Goal: Task Accomplishment & Management: Manage account settings

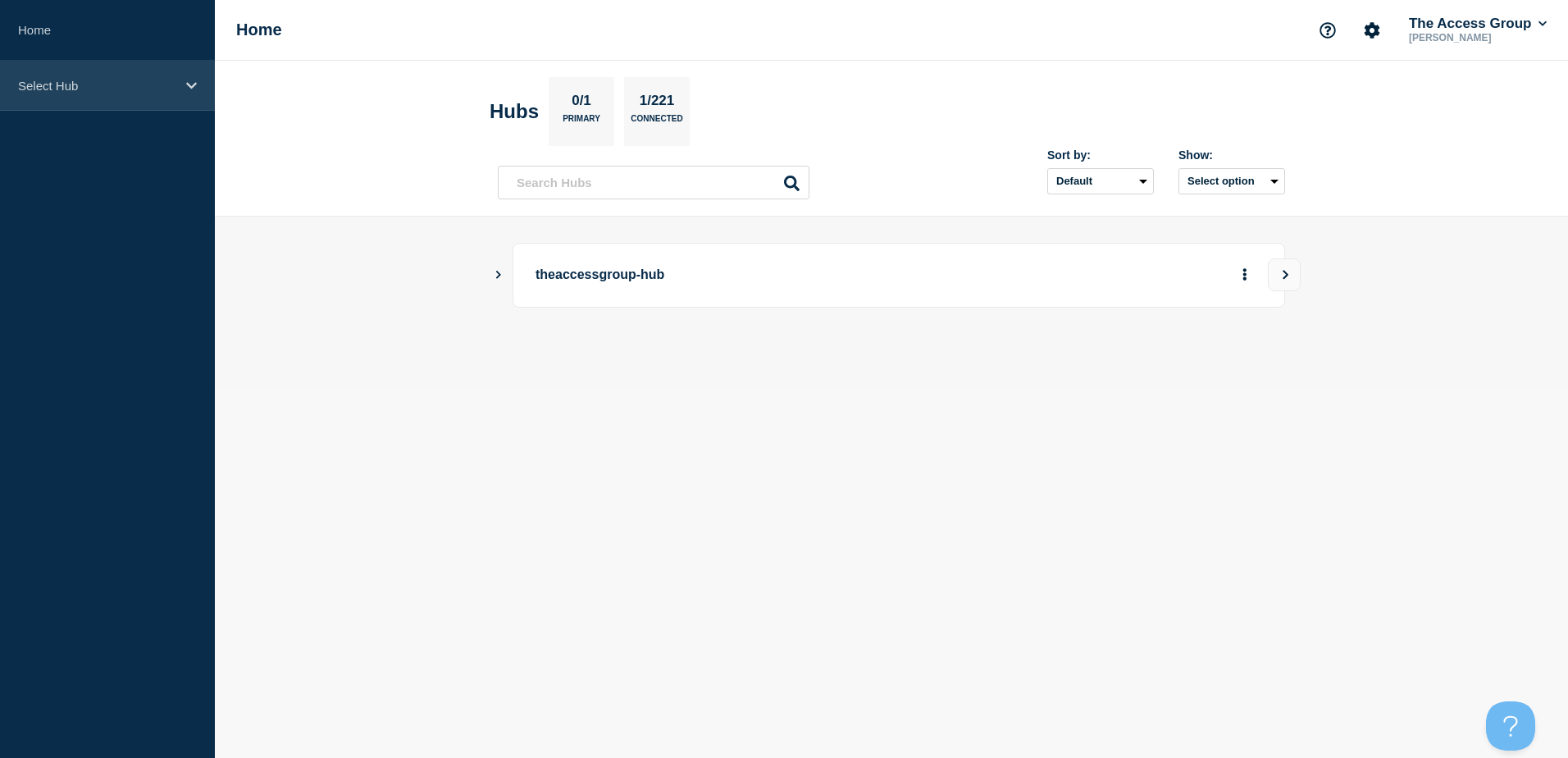
click at [39, 83] on p "Select Hub" at bounding box center [97, 85] width 157 height 14
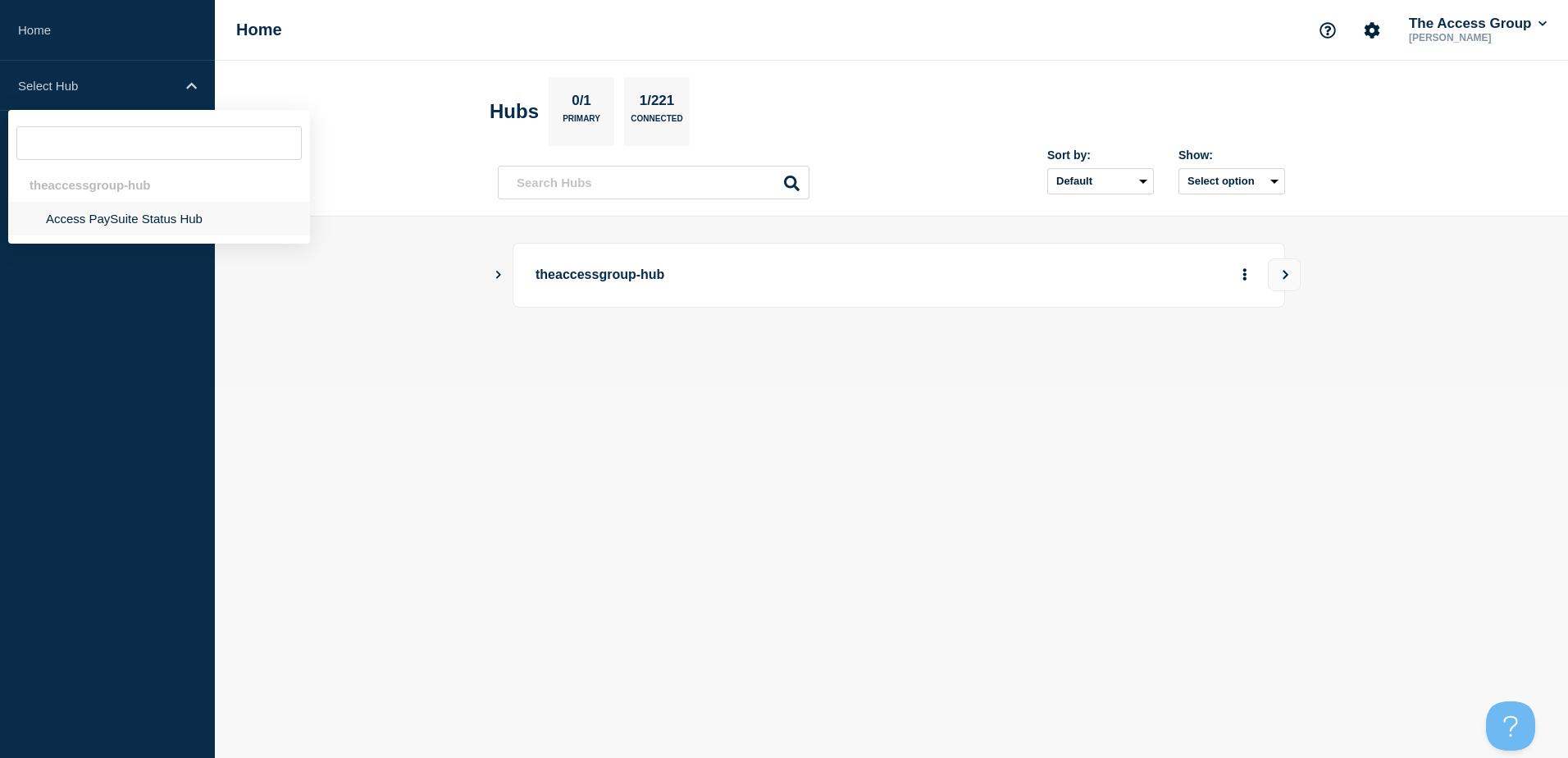
click at [69, 221] on li "Access PaySuite Status Hub" at bounding box center [159, 218] width 302 height 33
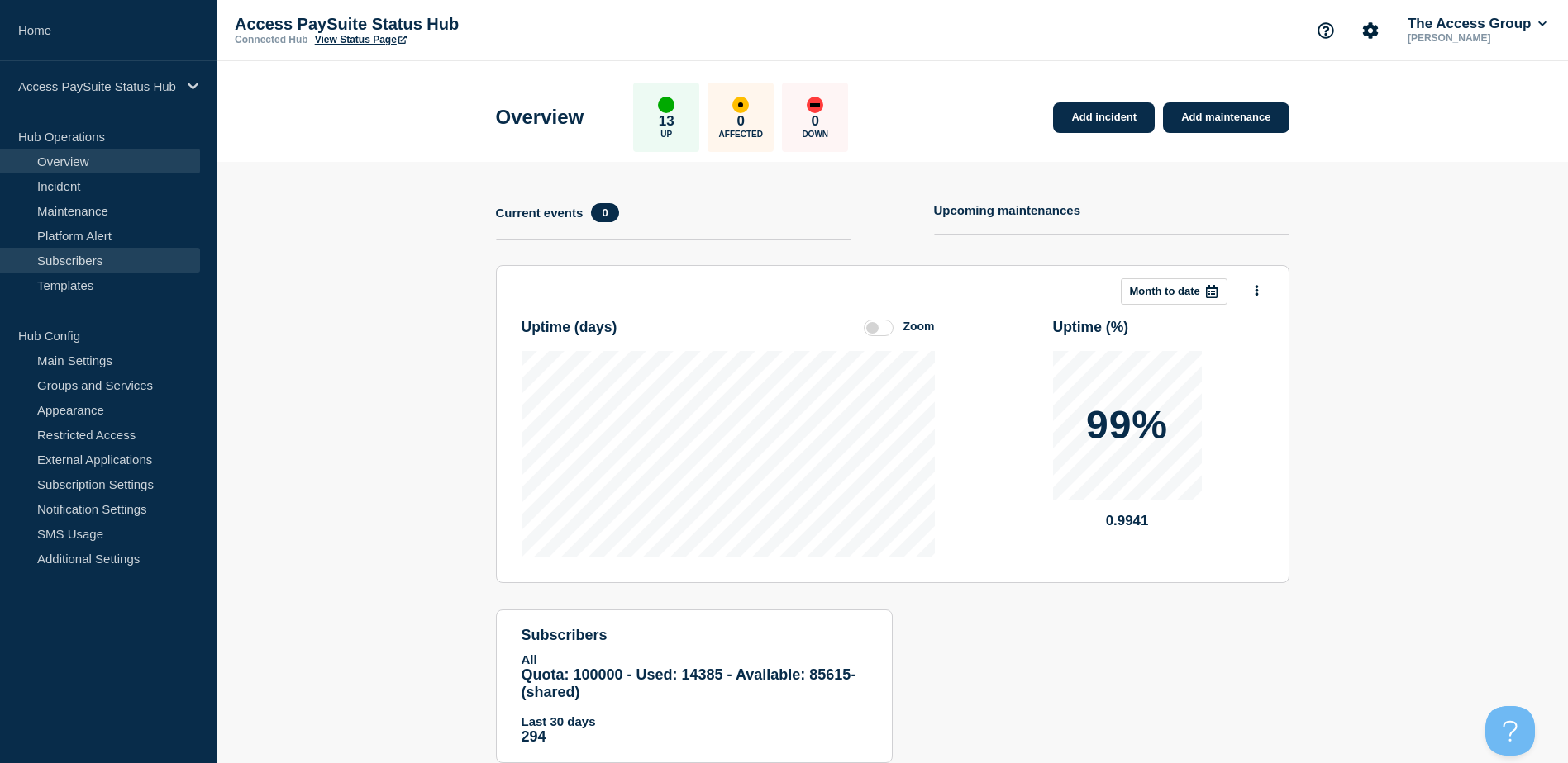
click at [85, 254] on link "Subscribers" at bounding box center [100, 260] width 200 height 25
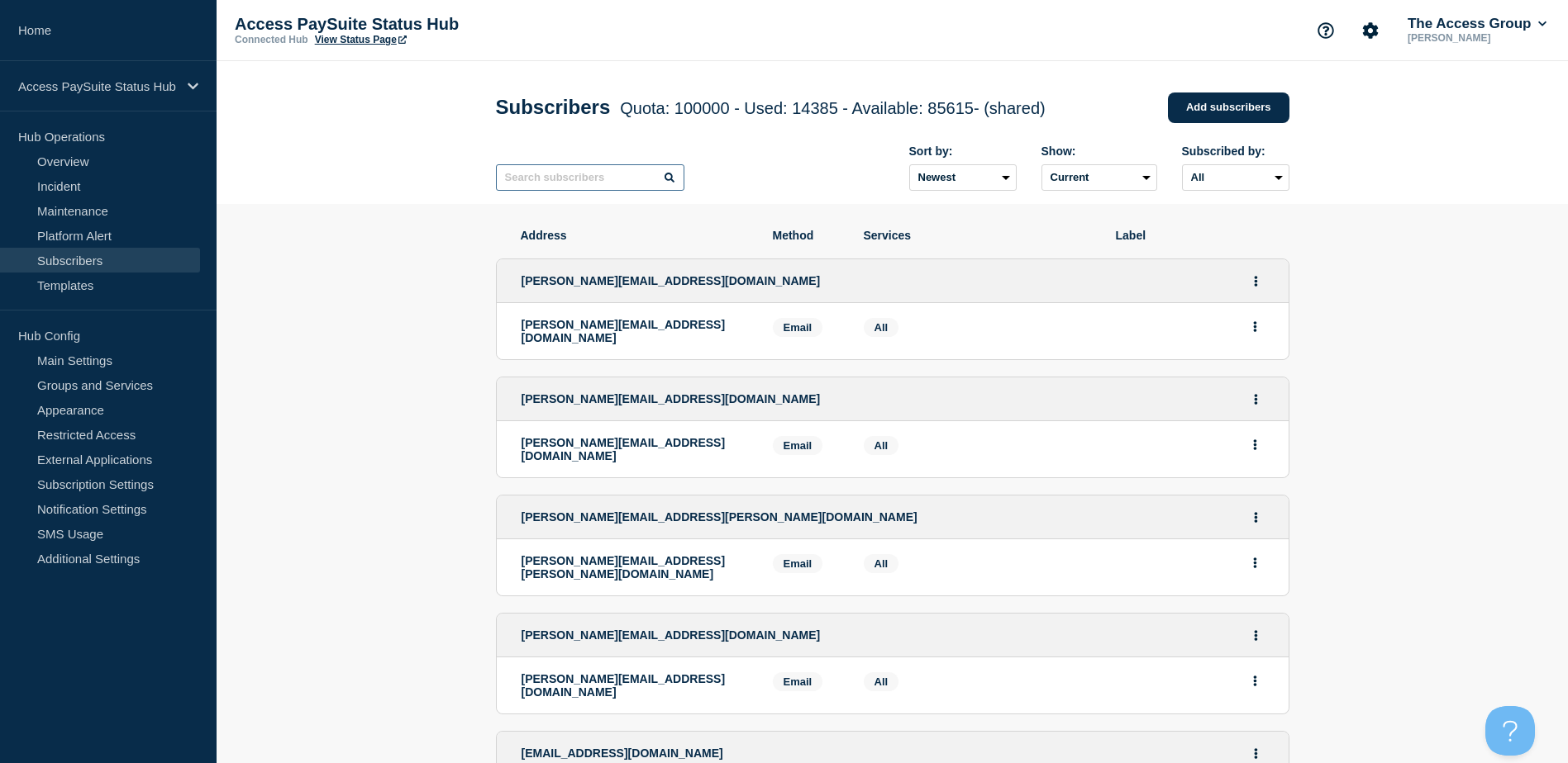
click at [609, 179] on input "text" at bounding box center [590, 177] width 188 height 26
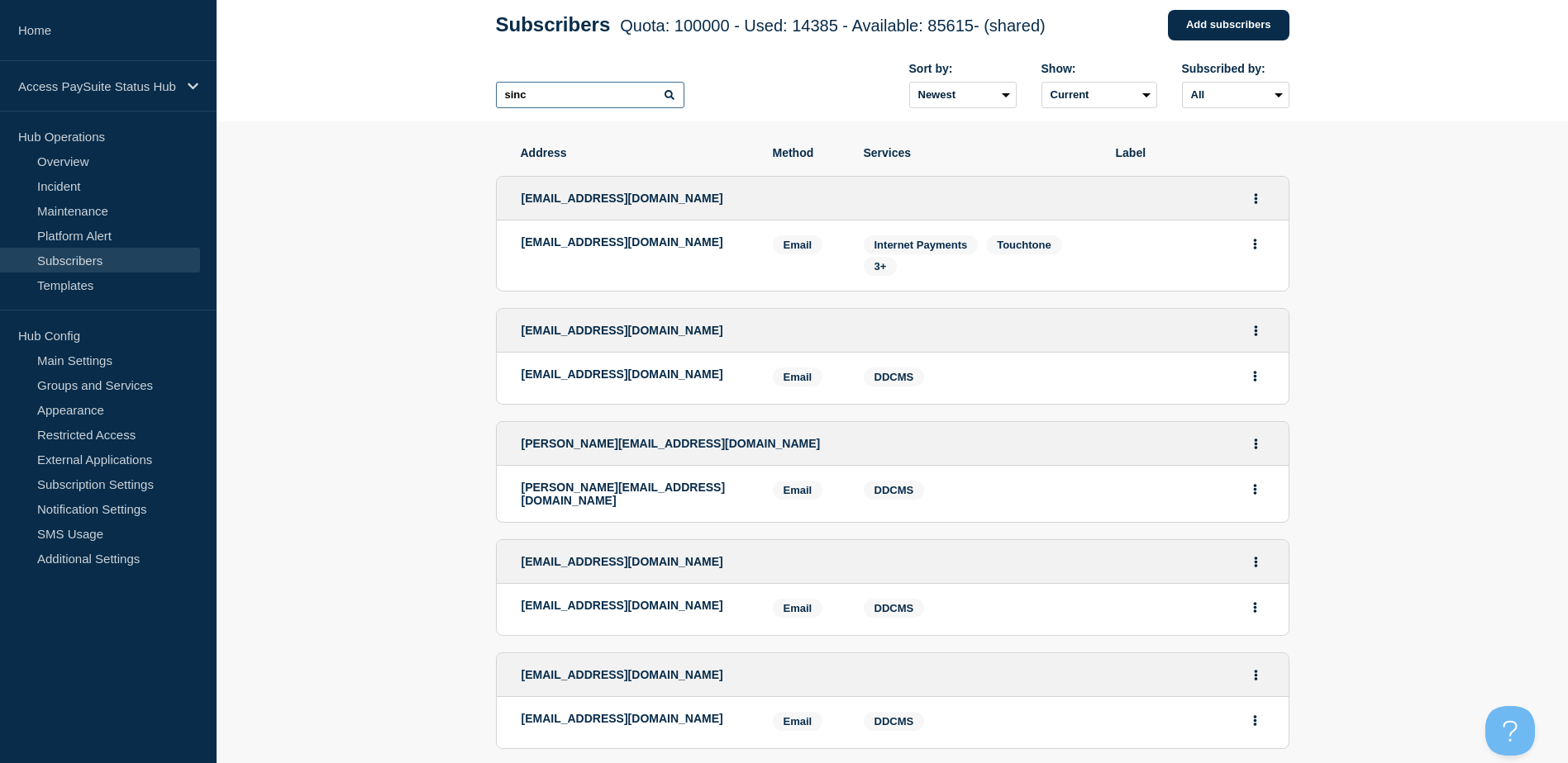
scroll to position [165, 0]
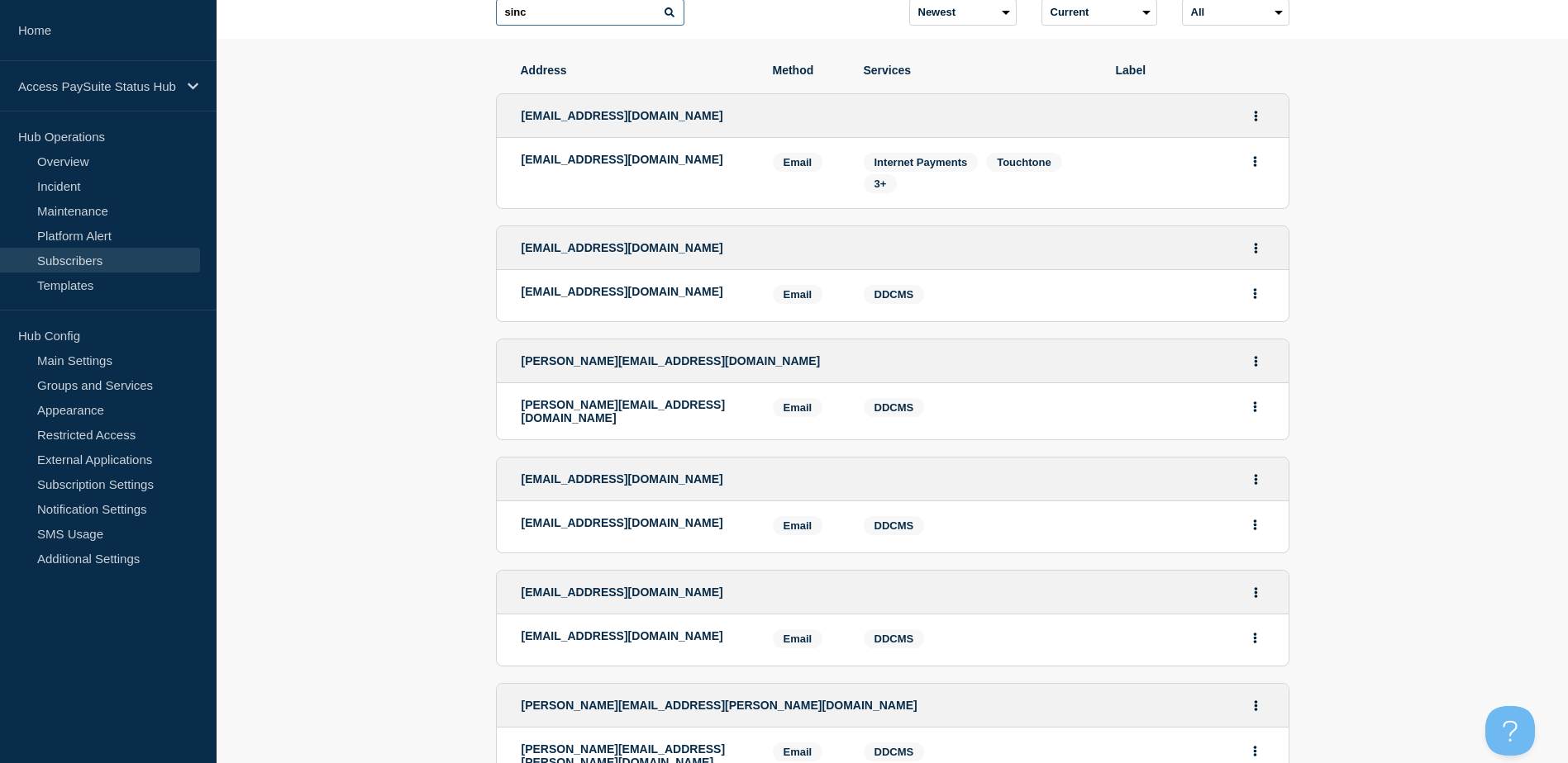
click at [550, 15] on input "sinc" at bounding box center [590, 12] width 188 height 26
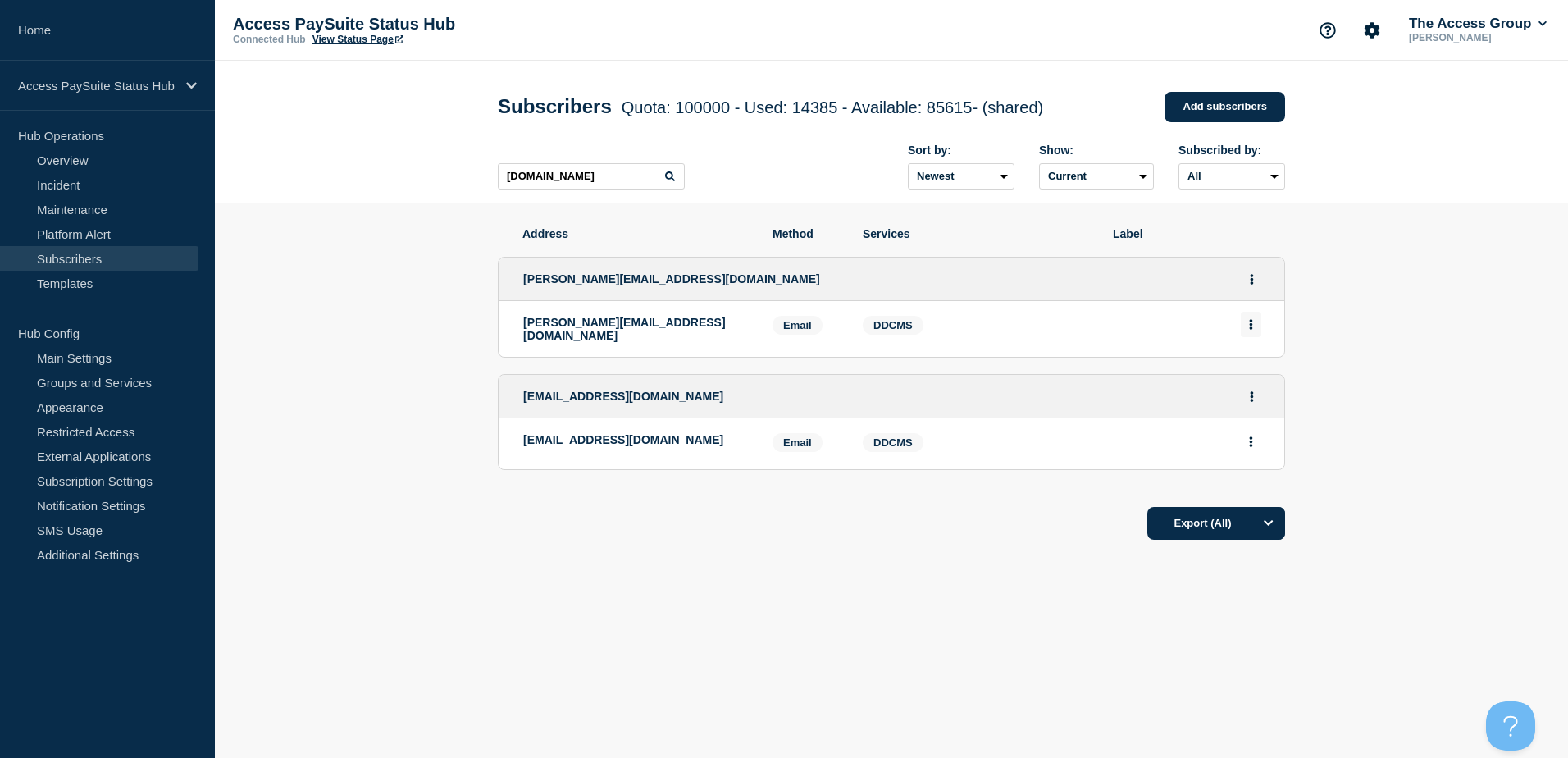
click at [1246, 329] on button "Actions" at bounding box center [1252, 324] width 20 height 25
click at [1251, 378] on button "Delete" at bounding box center [1252, 371] width 31 height 12
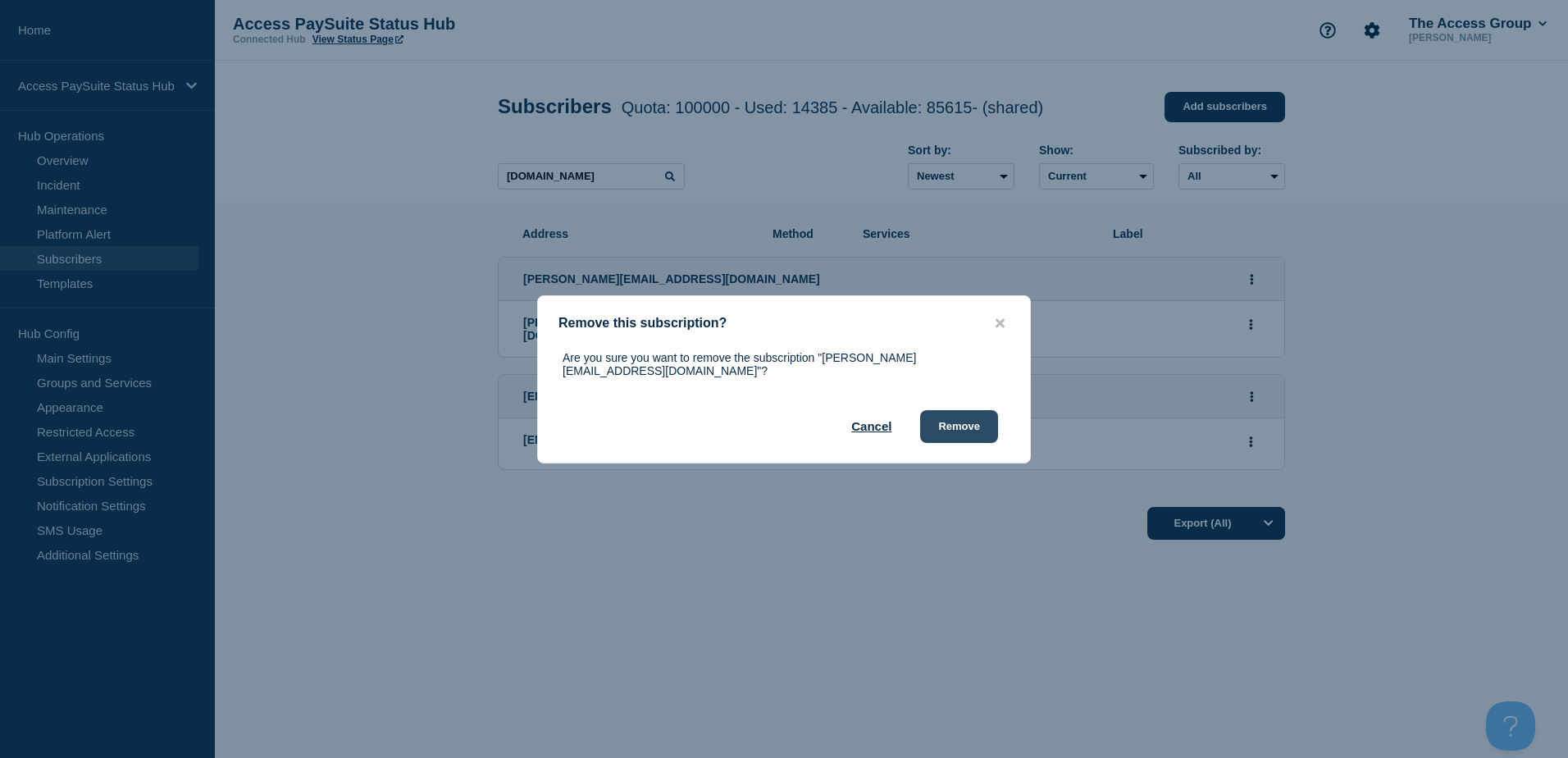
click at [977, 421] on button "Remove" at bounding box center [959, 426] width 78 height 32
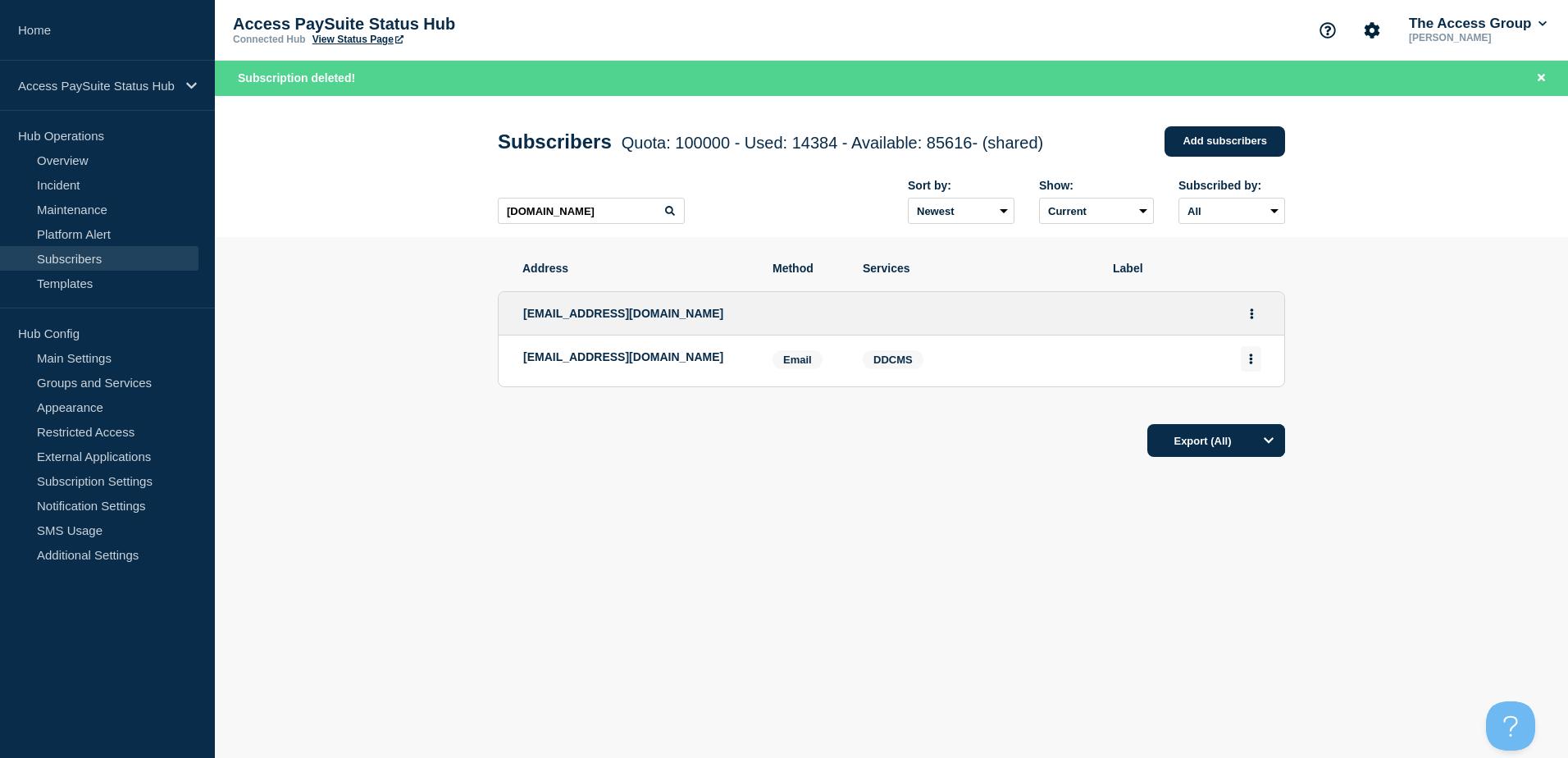
click at [1247, 361] on button "Actions" at bounding box center [1252, 358] width 20 height 25
click at [1253, 412] on button "Delete" at bounding box center [1252, 405] width 31 height 12
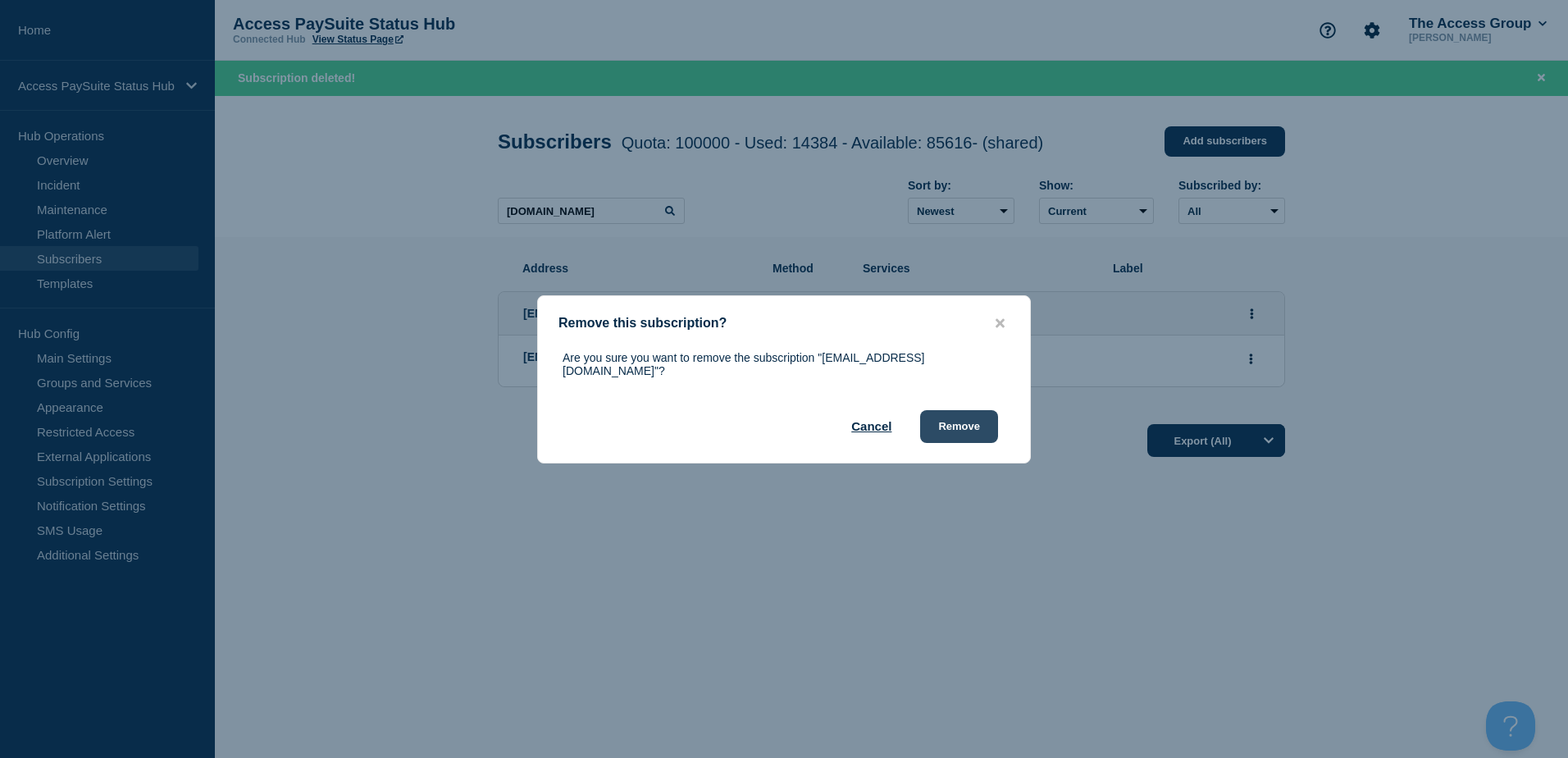
click at [974, 419] on button "Remove" at bounding box center [959, 426] width 78 height 32
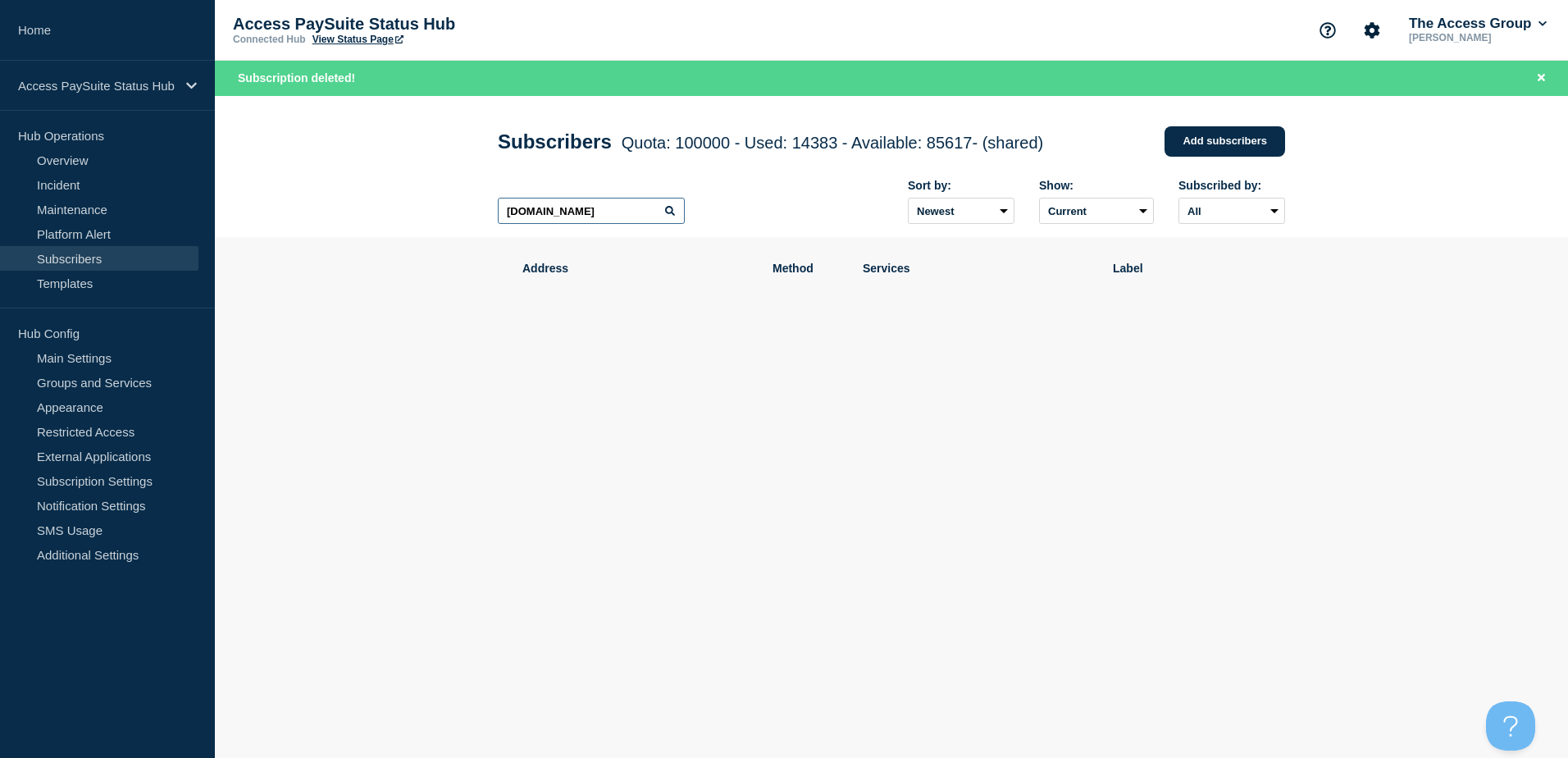
drag, startPoint x: 594, startPoint y: 214, endPoint x: 265, endPoint y: 235, distance: 329.7
click at [265, 235] on header "Subscribers Quota: 100000 - Used: 14383 - Available: 85617 - (shared) Quota Use…" at bounding box center [891, 167] width 1353 height 142
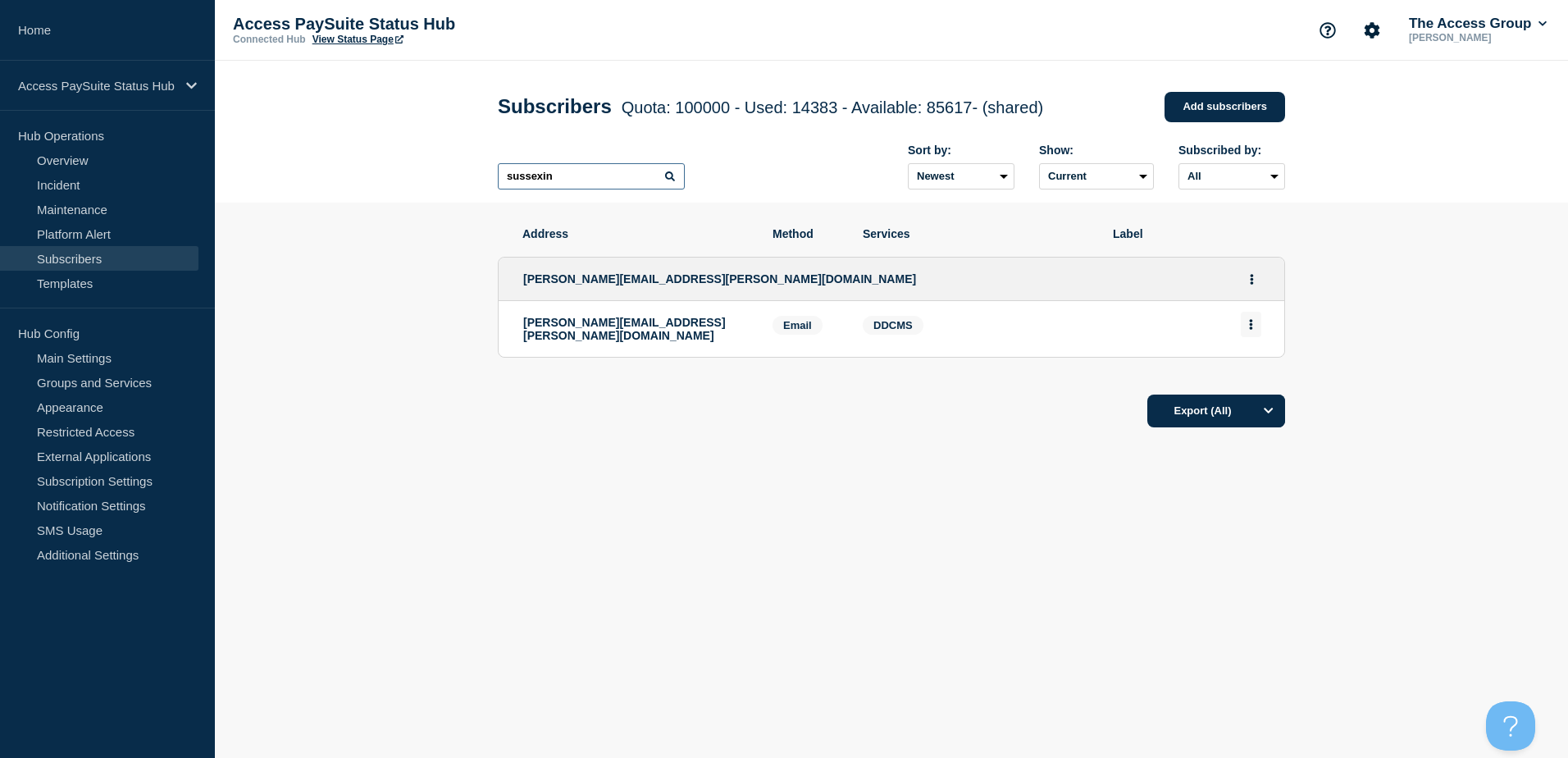
type input "sussexin"
click at [1250, 329] on icon "Actions" at bounding box center [1252, 325] width 4 height 11
click at [1256, 375] on button "Delete" at bounding box center [1252, 371] width 31 height 12
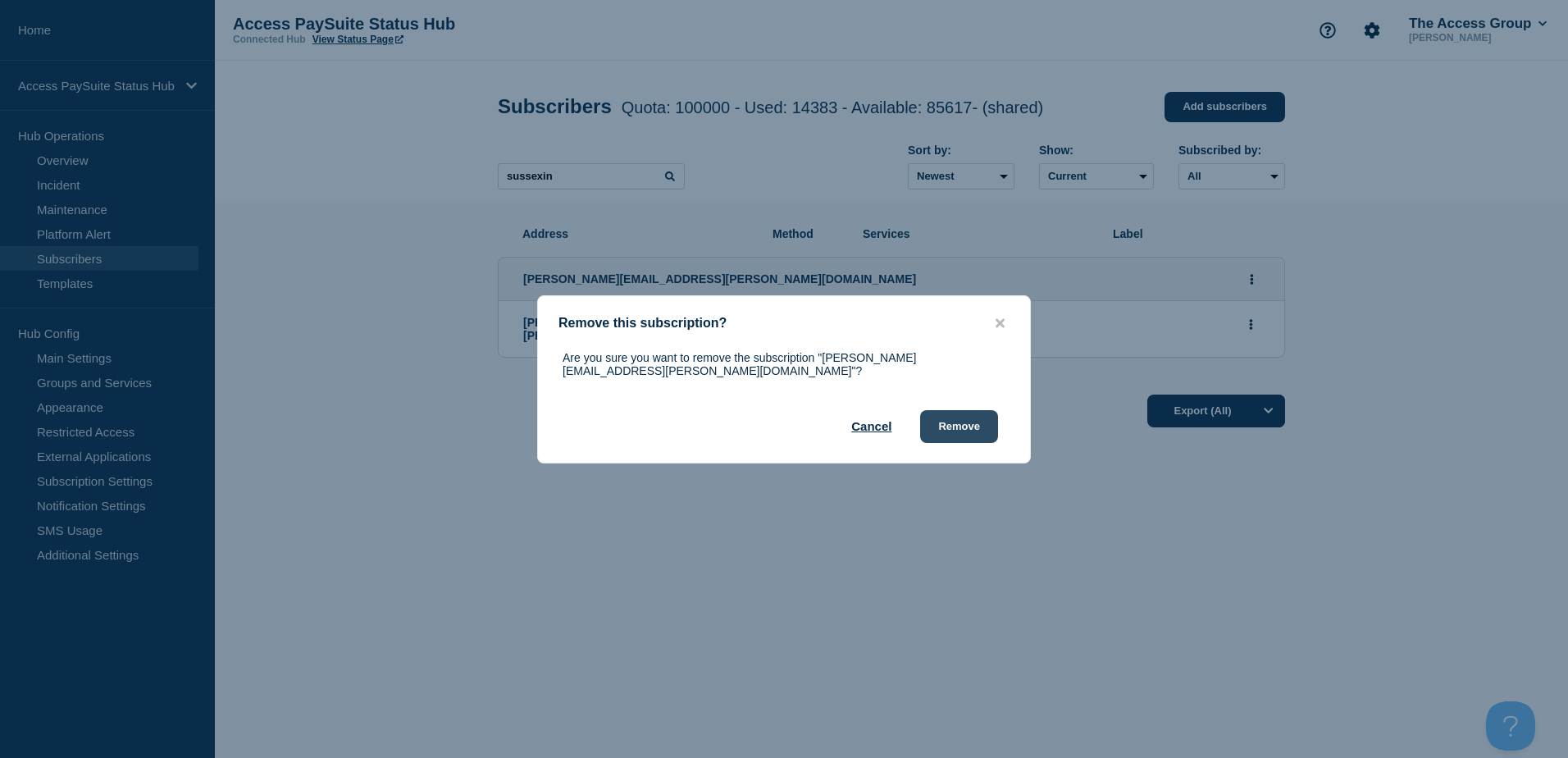
click at [965, 433] on button "Remove" at bounding box center [959, 426] width 78 height 32
